Goal: Navigation & Orientation: Find specific page/section

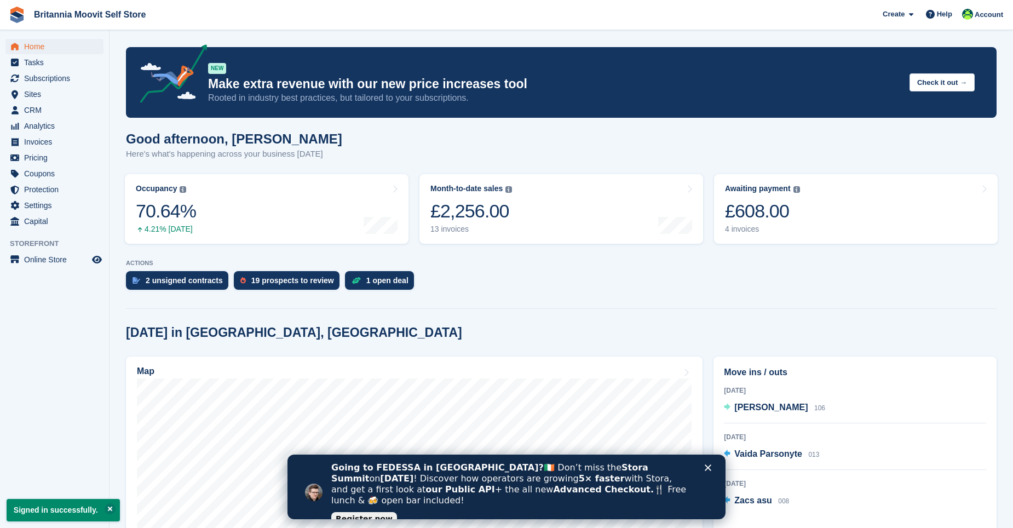
scroll to position [109, 0]
click at [280, 278] on div "19 prospects to review" at bounding box center [292, 280] width 83 height 9
click at [639, 273] on div "2 unsigned contracts 19 prospects to review 1 open deal" at bounding box center [561, 283] width 870 height 24
click at [757, 209] on div "£608.00" at bounding box center [762, 211] width 75 height 22
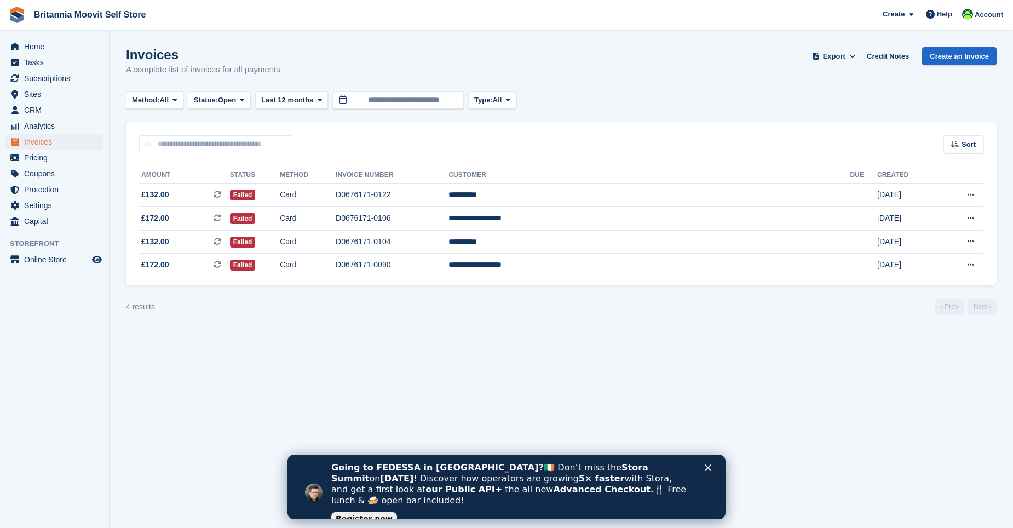
click at [557, 344] on section "Invoices A complete list of invoices for all payments Export Export Invoices Ex…" at bounding box center [560, 264] width 903 height 528
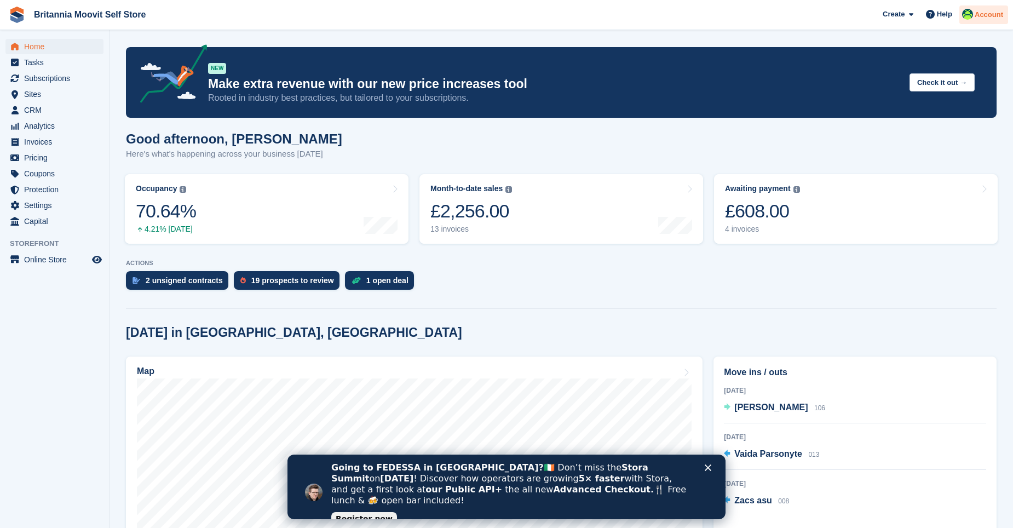
click at [982, 15] on span "Account" at bounding box center [988, 14] width 28 height 11
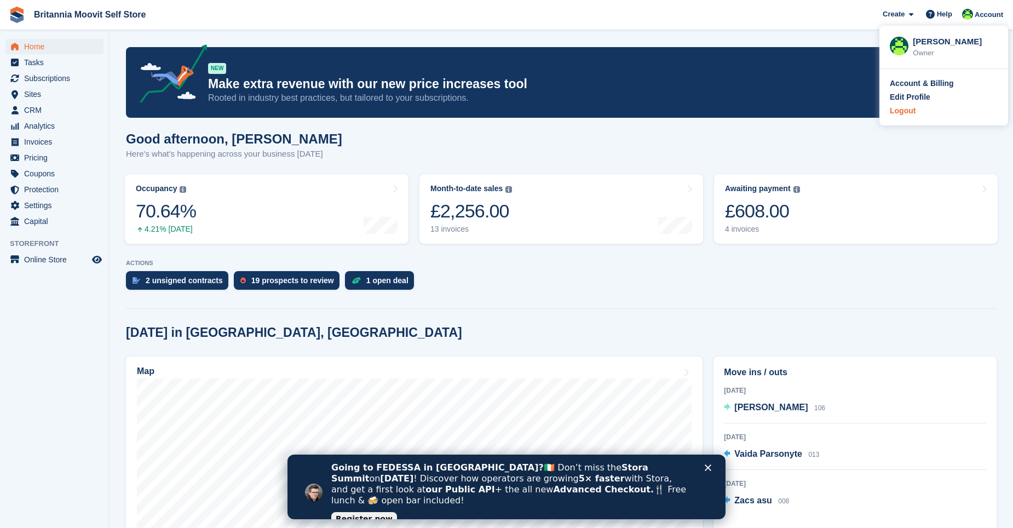
click at [907, 112] on div "Logout" at bounding box center [903, 110] width 26 height 11
